Goal: Information Seeking & Learning: Learn about a topic

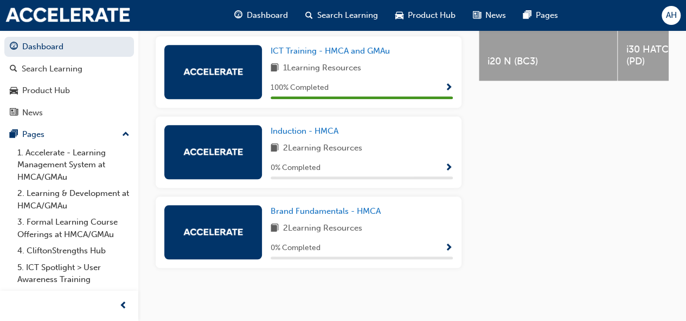
scroll to position [503, 0]
click at [305, 130] on span "Induction - HMCA" at bounding box center [304, 131] width 68 height 10
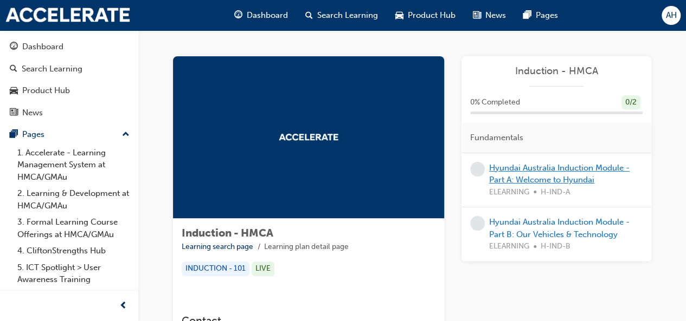
click at [534, 169] on link "Hyundai Australia Induction Module - Part A: Welcome to Hyundai" at bounding box center [559, 174] width 140 height 22
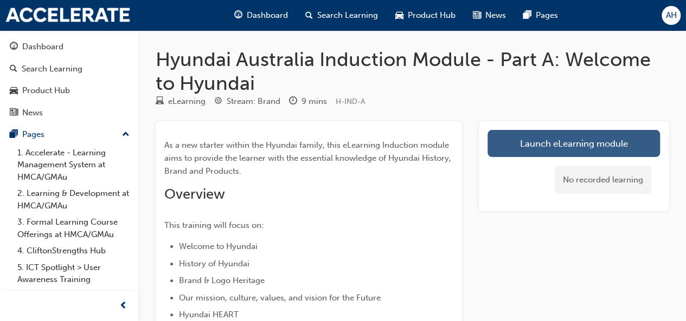
click at [532, 141] on link "Launch eLearning module" at bounding box center [573, 143] width 172 height 27
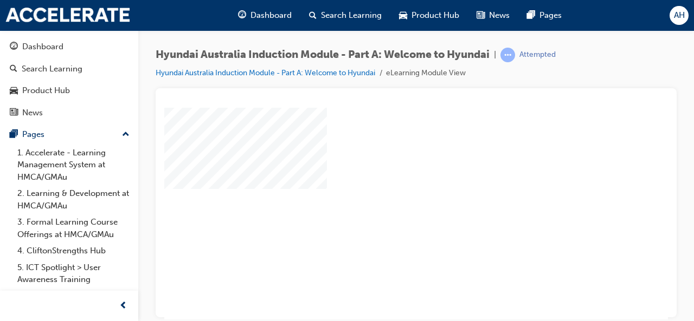
click at [385, 182] on div "play" at bounding box center [385, 182] width 0 height 0
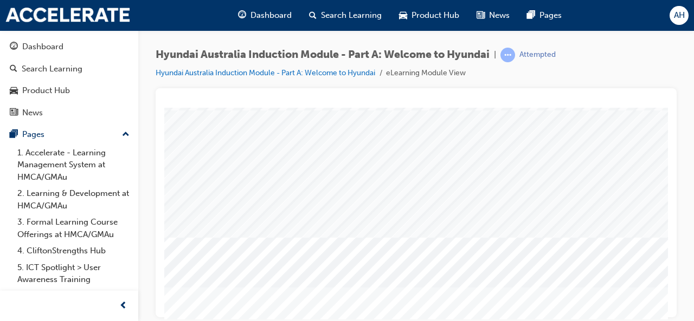
scroll to position [203, 0]
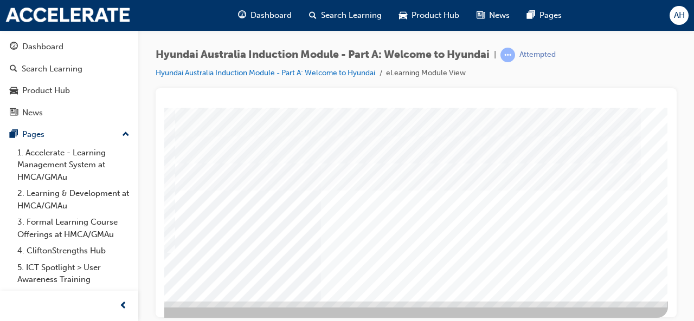
scroll to position [188, 242]
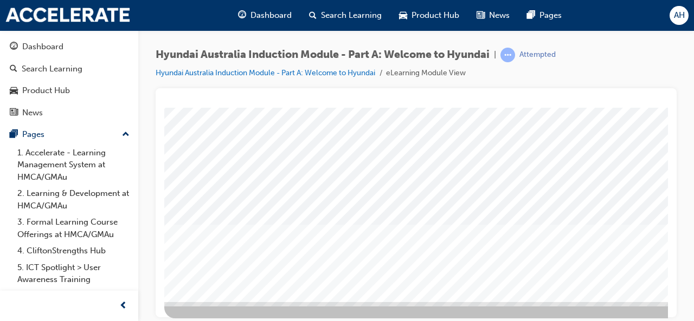
scroll to position [203, 0]
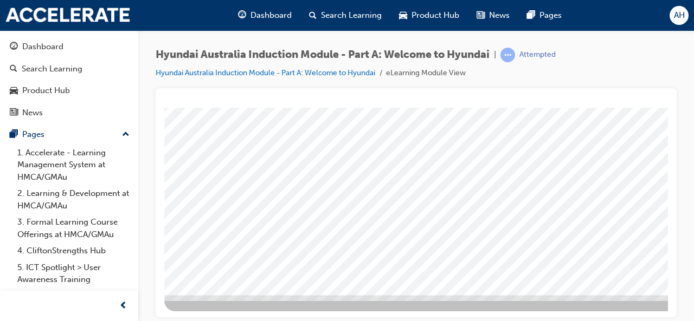
scroll to position [203, 242]
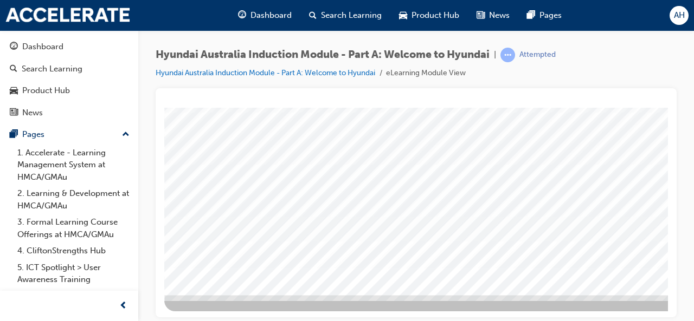
scroll to position [0, 0]
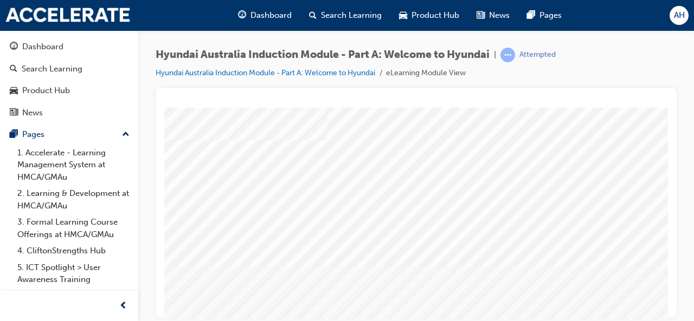
scroll to position [203, 0]
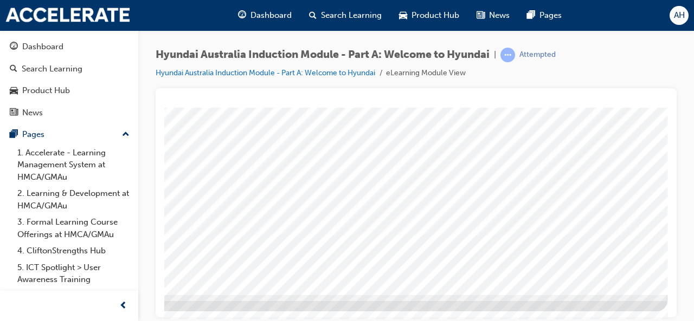
scroll to position [0, 0]
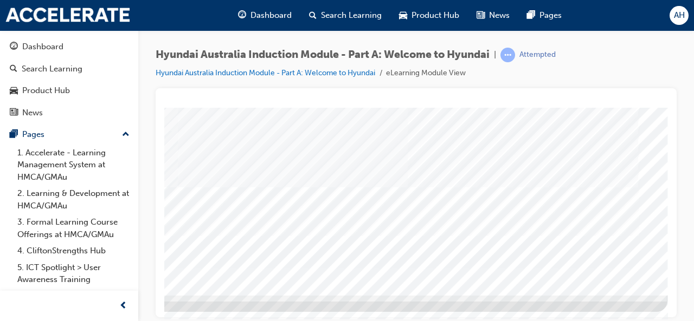
scroll to position [203, 242]
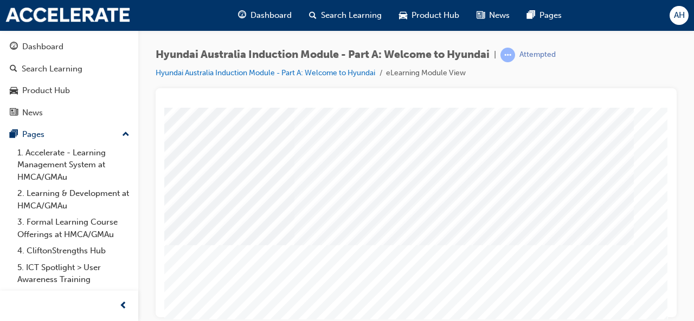
scroll to position [72, 242]
